Goal: Transaction & Acquisition: Purchase product/service

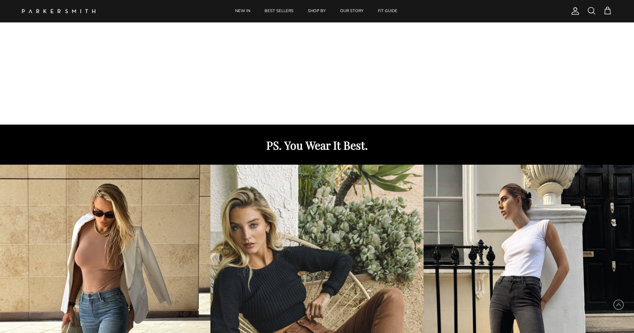
scroll to position [114, 0]
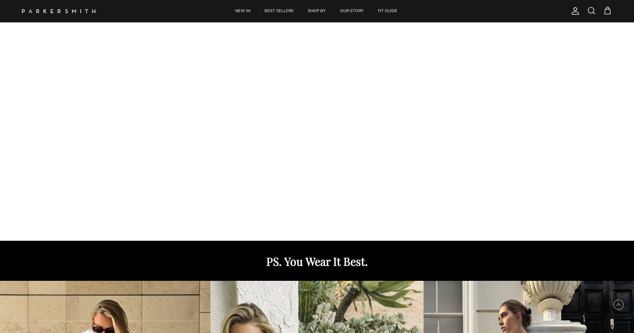
click at [573, 10] on span "Account" at bounding box center [575, 11] width 9 height 9
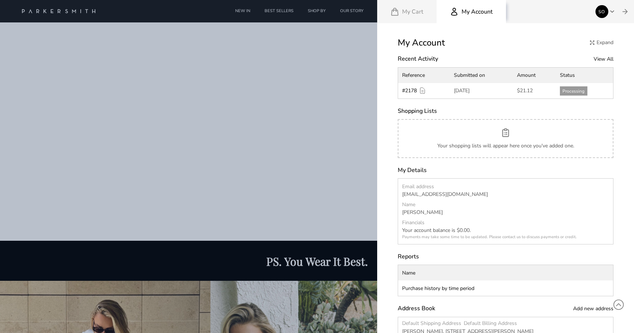
click at [313, 10] on div at bounding box center [317, 166] width 634 height 333
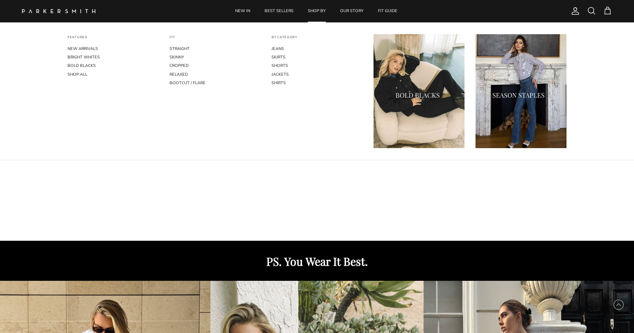
click at [315, 10] on link "SHOP BY" at bounding box center [316, 11] width 31 height 22
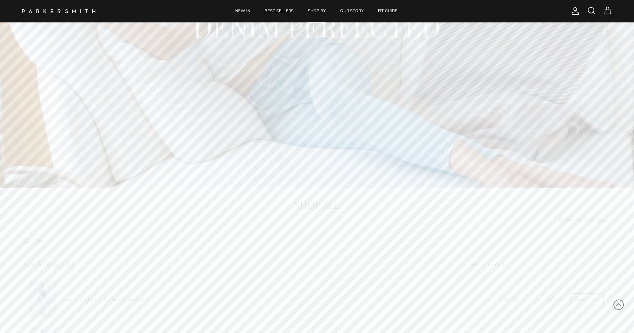
scroll to position [173, 0]
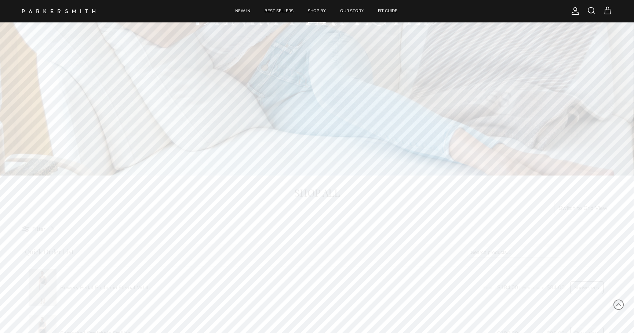
click at [589, 207] on button "Switch to Grid View" at bounding box center [584, 207] width 58 height 15
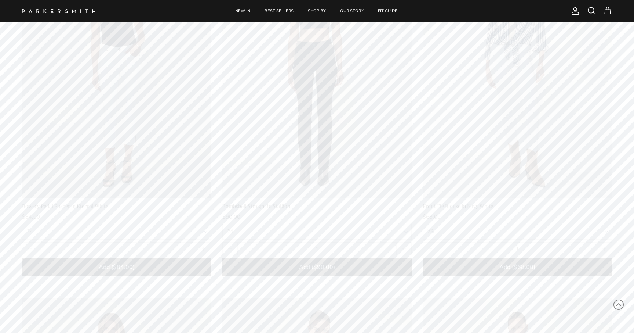
scroll to position [469, 0]
click at [405, 229] on select "24 25 26 27 28 29 30 31 32" at bounding box center [317, 231] width 189 height 16
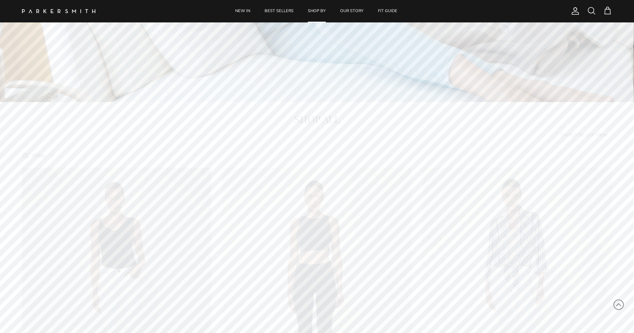
scroll to position [245, 0]
click at [584, 136] on button "Switch to List View" at bounding box center [585, 136] width 56 height 15
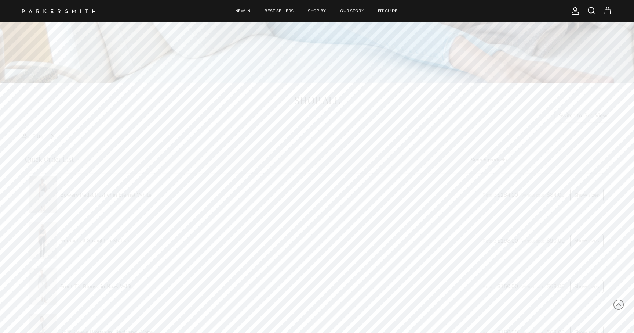
scroll to position [278, 0]
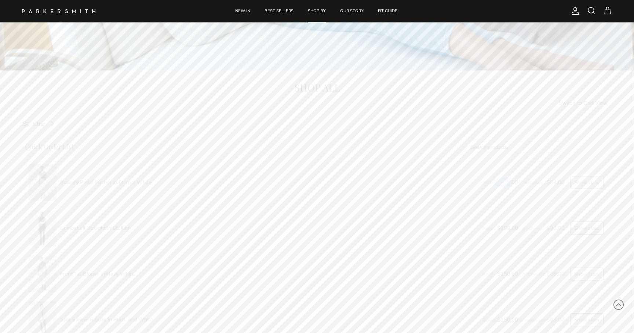
drag, startPoint x: 494, startPoint y: 181, endPoint x: 509, endPoint y: 181, distance: 14.3
click at [509, 181] on div "Retail: $184.00 | Wholesale:" at bounding box center [524, 183] width 82 height 14
drag, startPoint x: 538, startPoint y: 182, endPoint x: 549, endPoint y: 182, distance: 10.6
click at [549, 182] on div "Retail: $184.00 | Wholesale:" at bounding box center [524, 183] width 82 height 14
click at [588, 182] on button "Show sizes" at bounding box center [587, 182] width 33 height 13
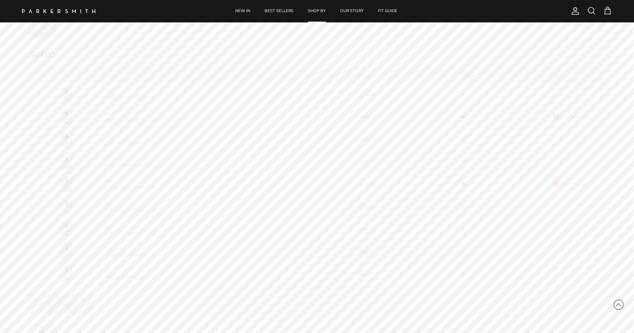
scroll to position [442, 0]
click at [595, 139] on svg-plus "button" at bounding box center [593, 138] width 5 height 5
type input "1"
click at [592, 250] on svg-plus "button" at bounding box center [593, 250] width 5 height 5
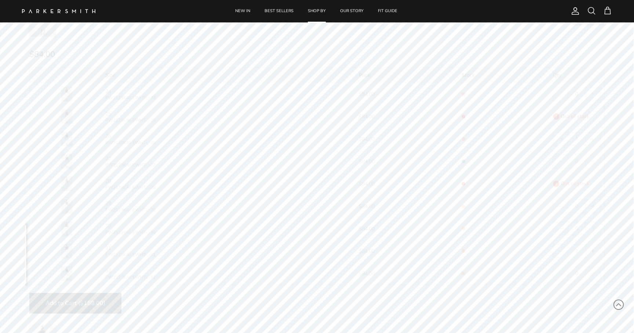
type input "2"
click at [595, 273] on svg-plus "button" at bounding box center [593, 273] width 5 height 5
type input "1"
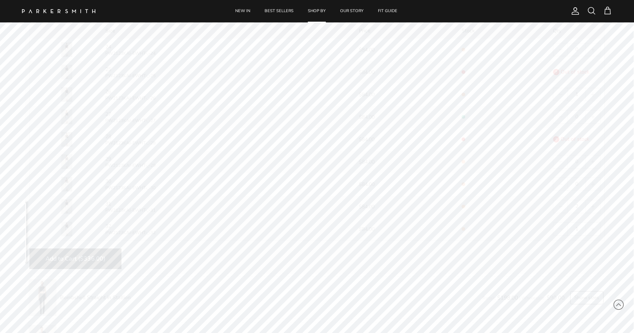
scroll to position [488, 0]
click at [69, 251] on button "Add to Cart ($336.00)" at bounding box center [75, 257] width 92 height 21
type input "0"
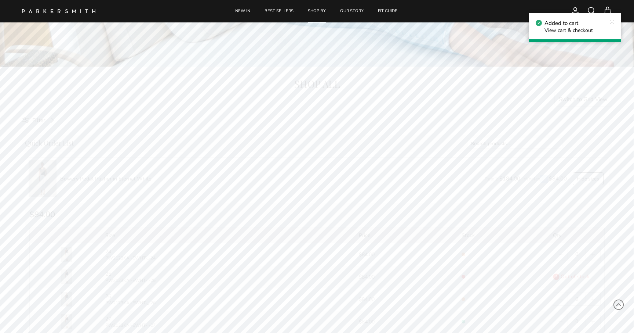
scroll to position [281, 0]
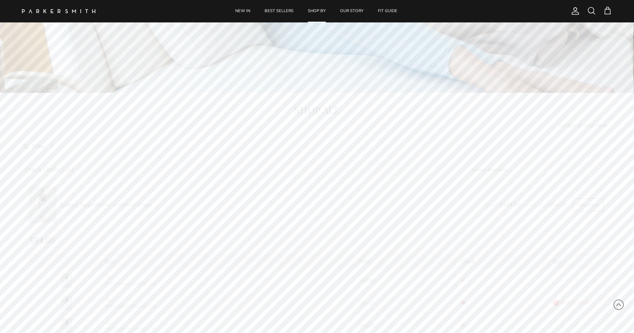
scroll to position [253, 0]
